Goal: Transaction & Acquisition: Purchase product/service

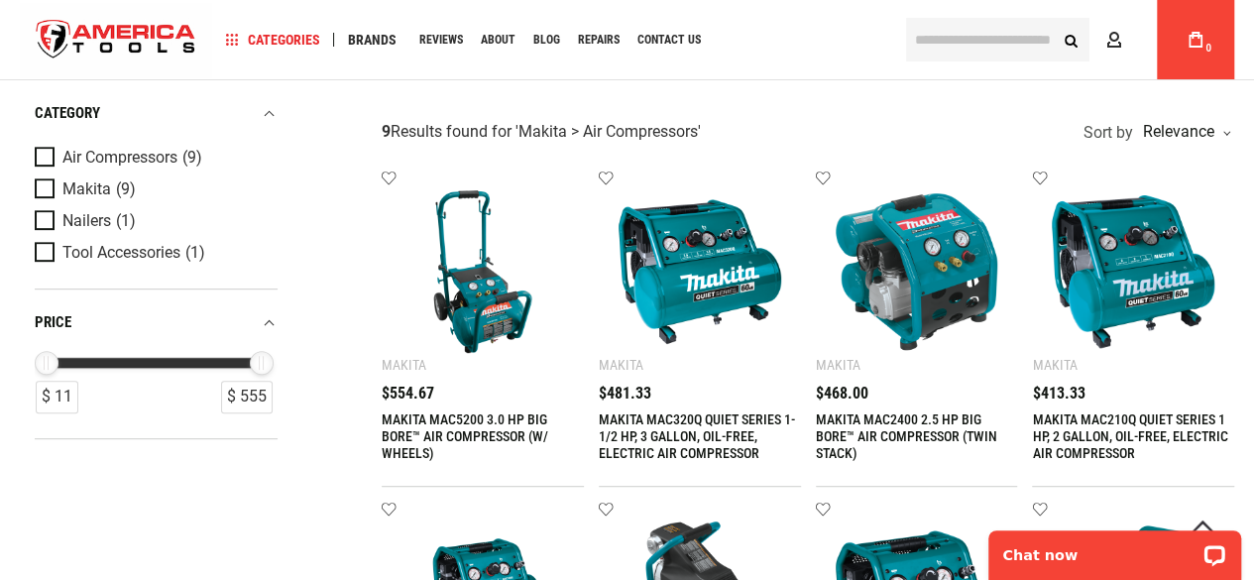
scroll to position [319, 0]
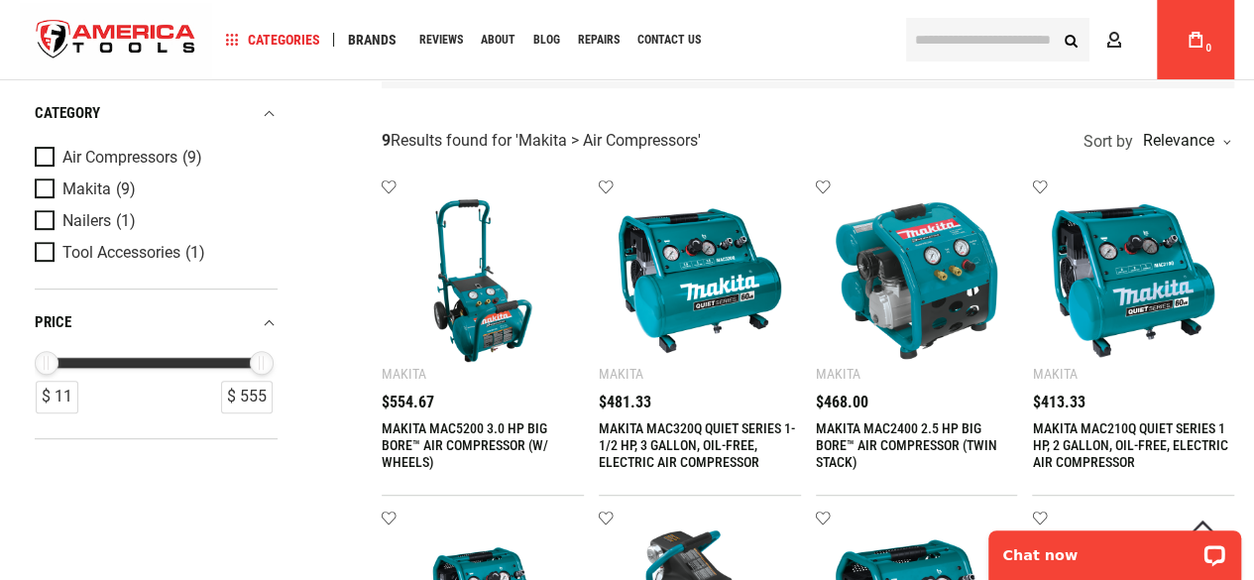
click at [489, 299] on img at bounding box center [483, 280] width 163 height 163
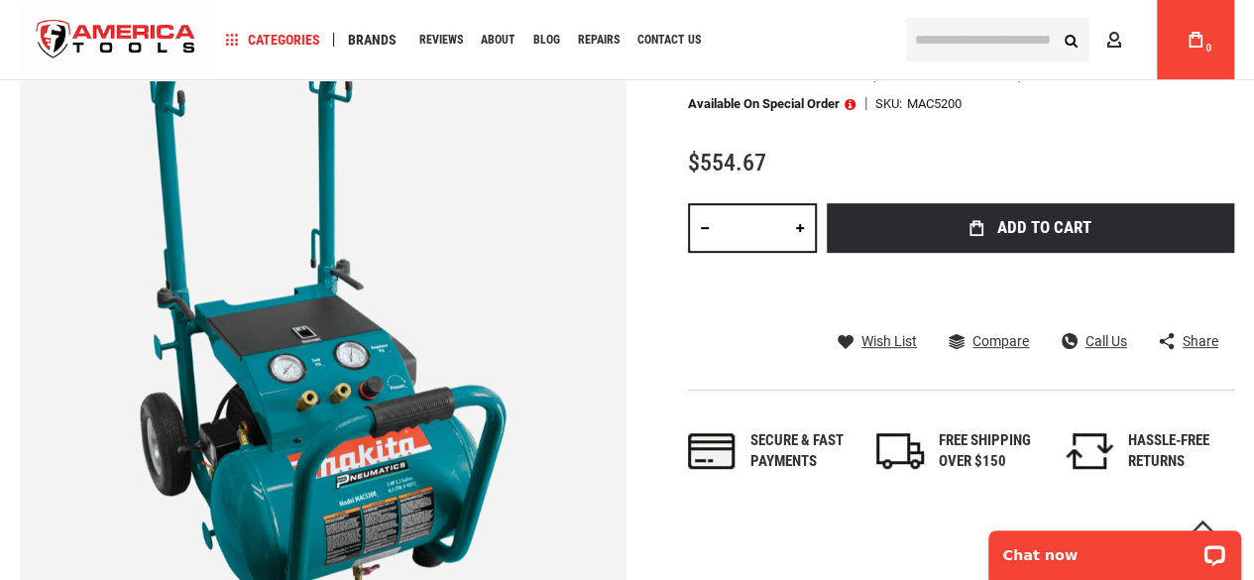
scroll to position [303, 0]
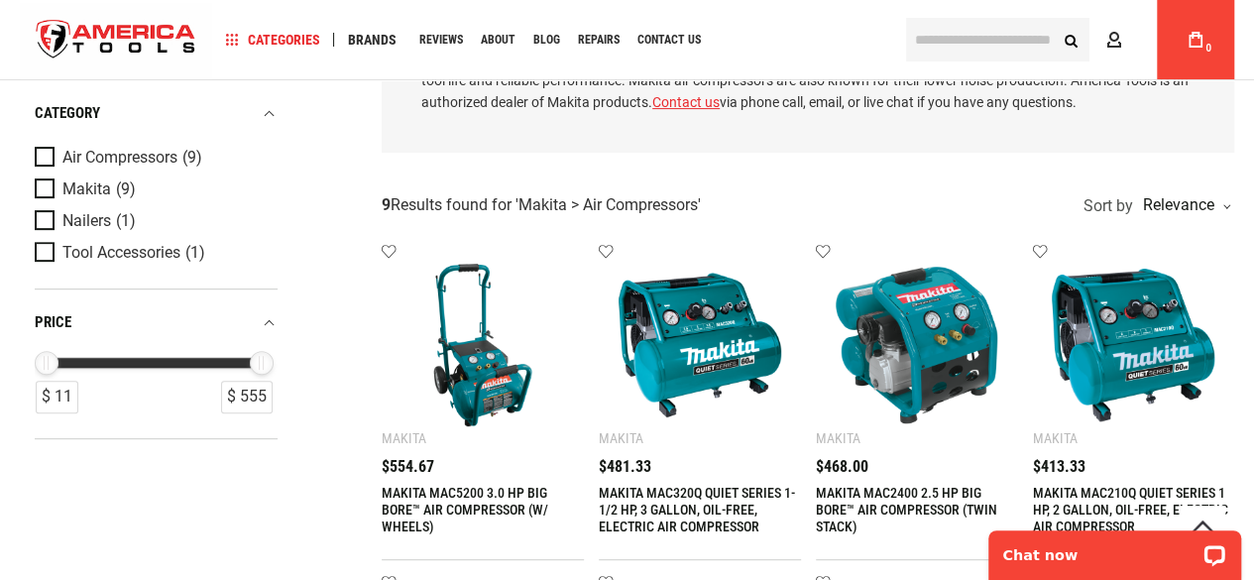
scroll to position [207, 0]
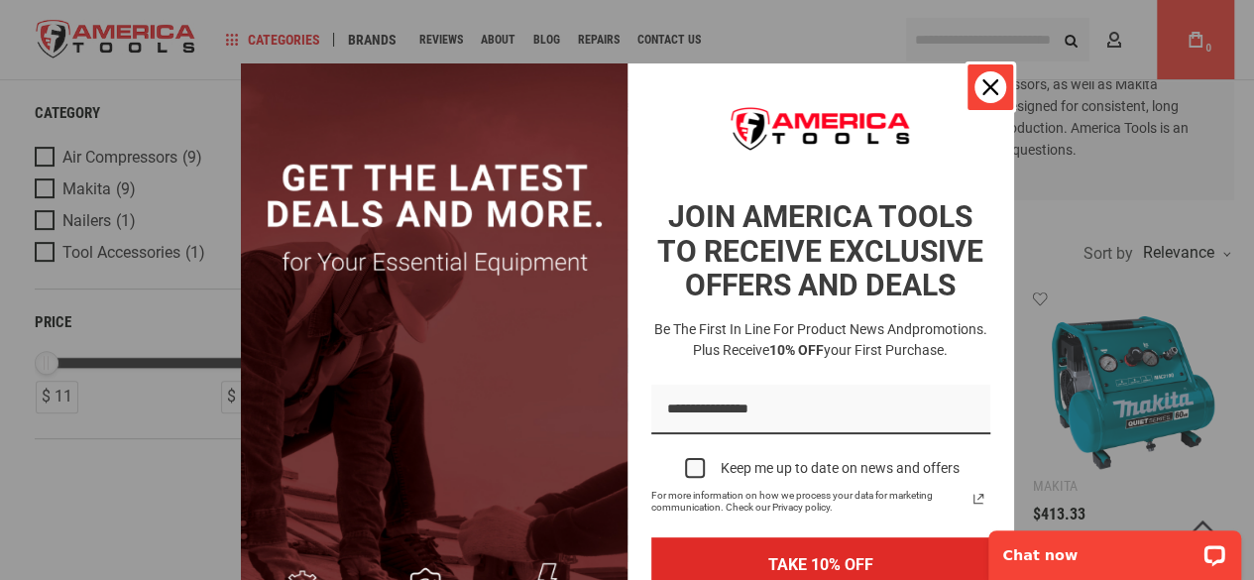
click at [985, 82] on icon "close icon" at bounding box center [991, 87] width 16 height 16
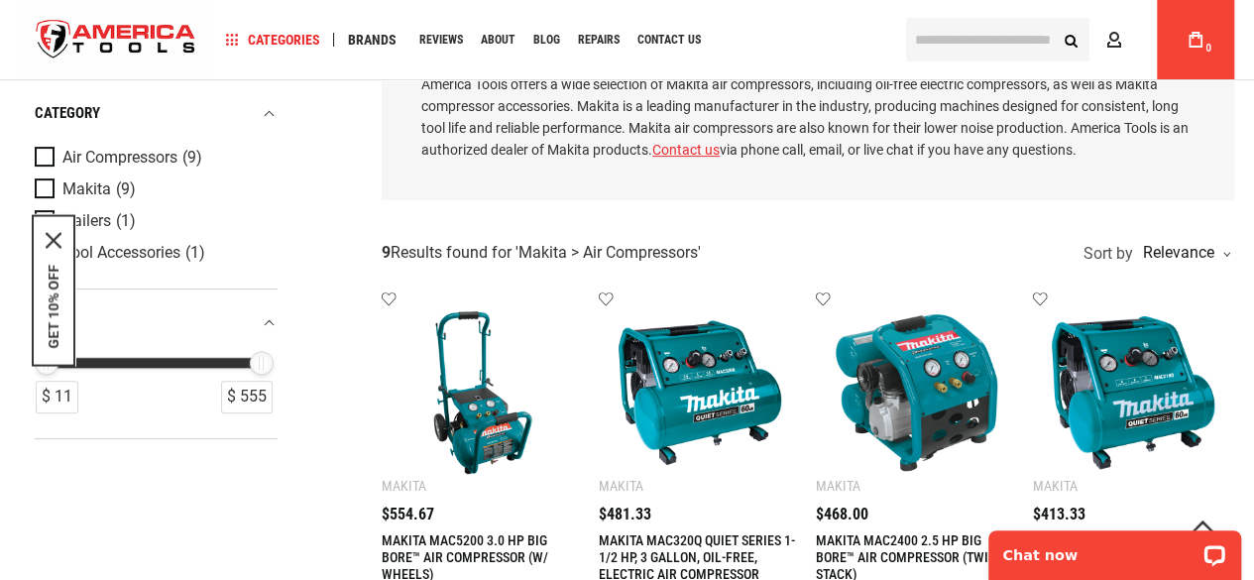
click at [985, 82] on p "America Tools offers a wide selection of Makita air compressors, including oil-…" at bounding box center [807, 116] width 773 height 87
click at [485, 434] on img at bounding box center [483, 392] width 163 height 163
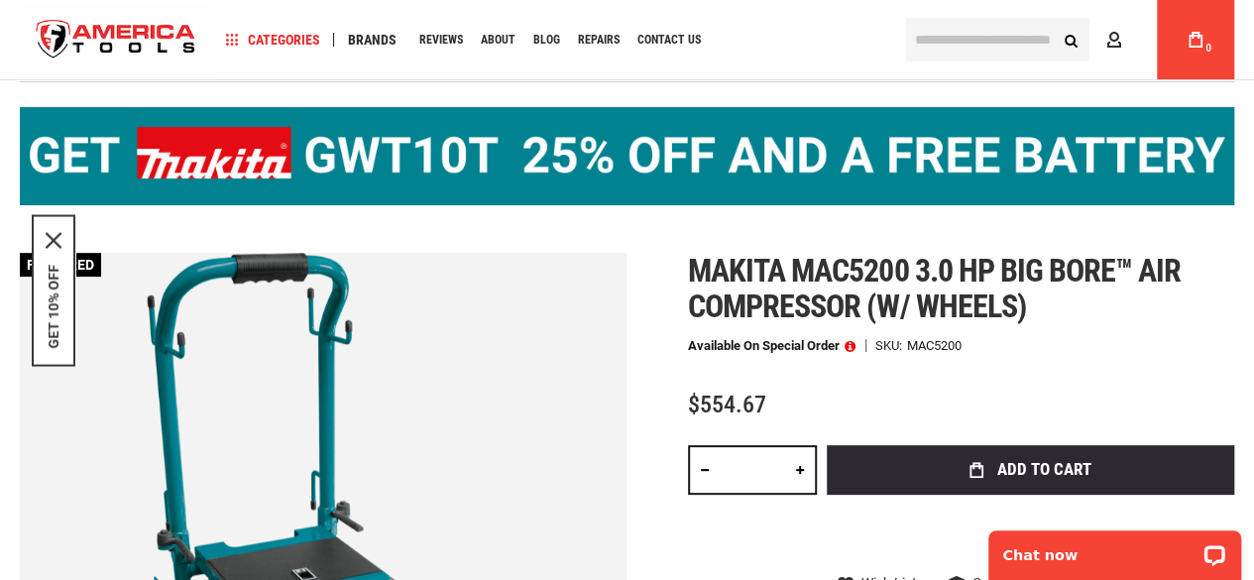
scroll to position [91, 0]
